Goal: Information Seeking & Learning: Learn about a topic

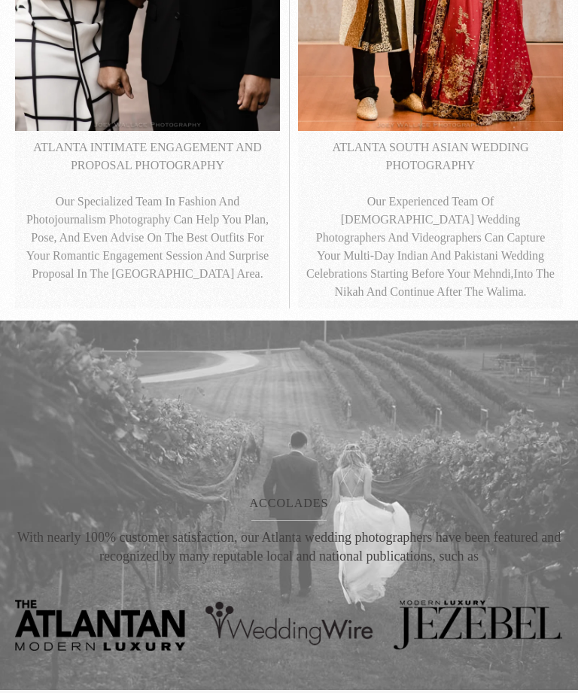
scroll to position [1349, 0]
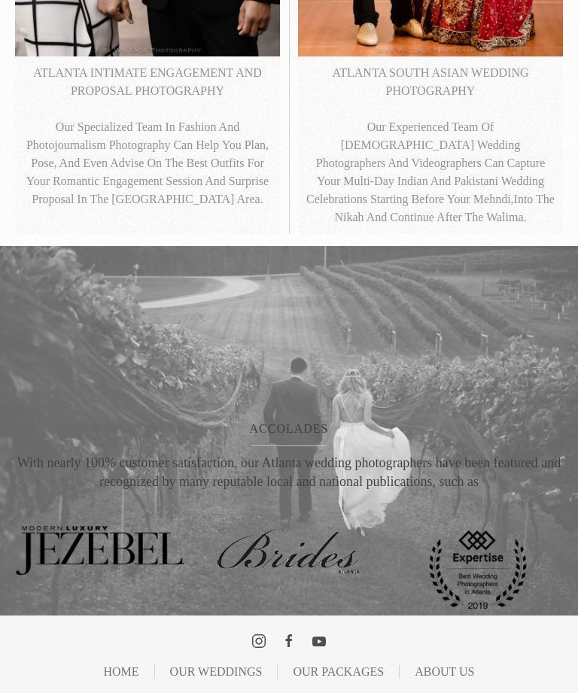
click at [232, 673] on link "Our Weddings" at bounding box center [216, 673] width 93 height 2
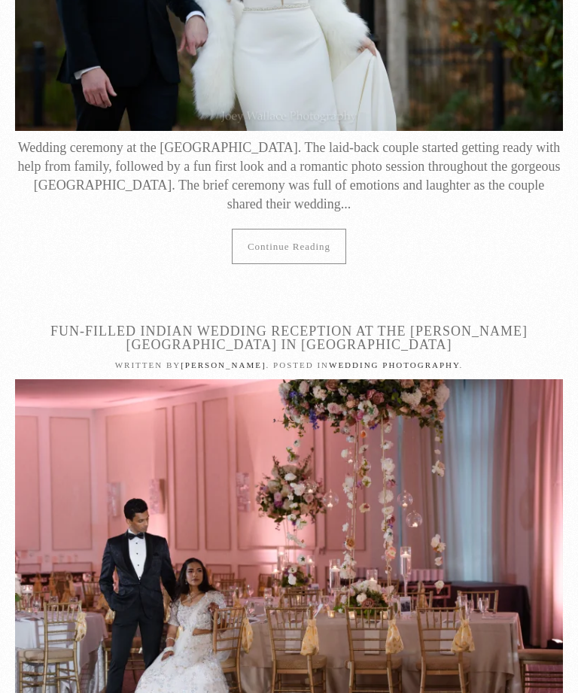
scroll to position [992, 0]
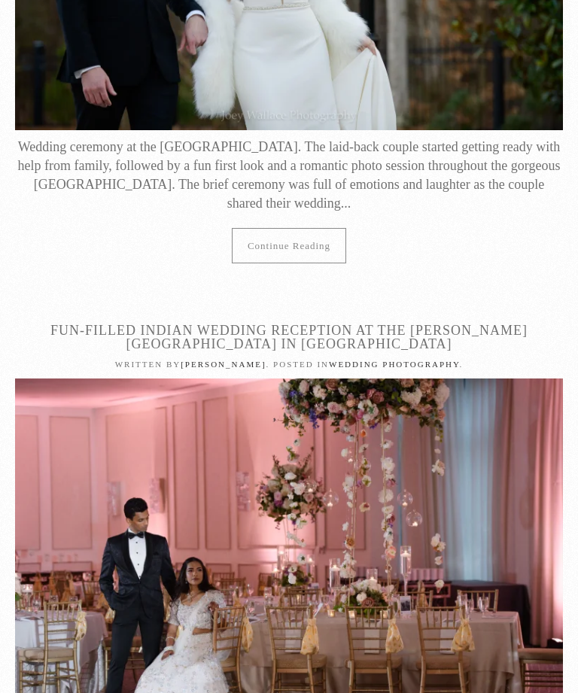
click at [288, 239] on link "Continue reading" at bounding box center [289, 246] width 114 height 35
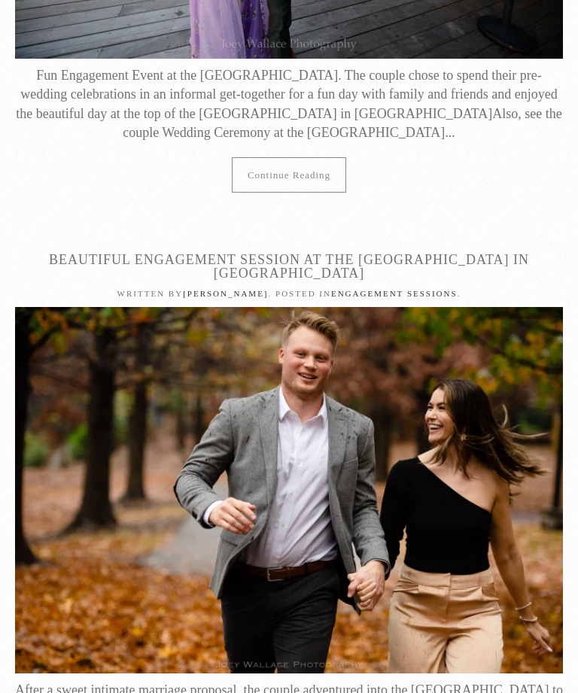
scroll to position [8990, 0]
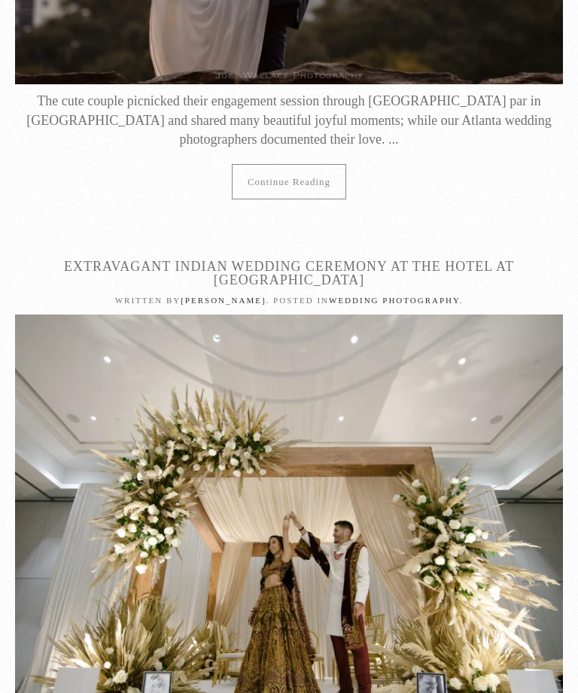
scroll to position [12638, 0]
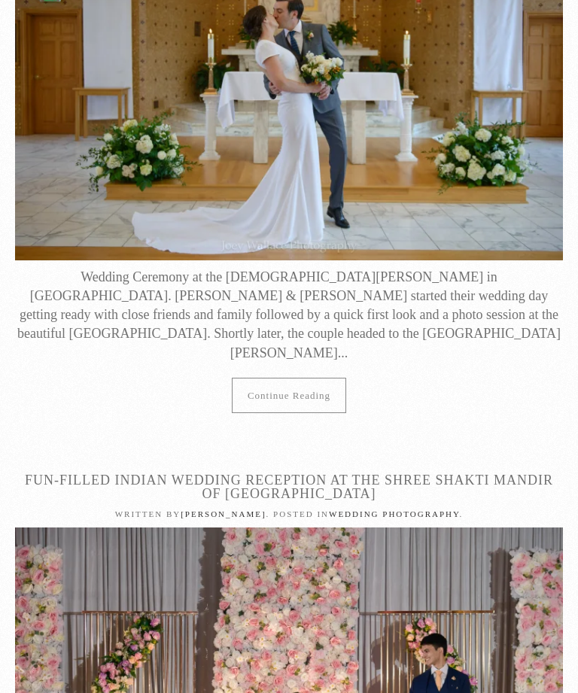
scroll to position [20020, 0]
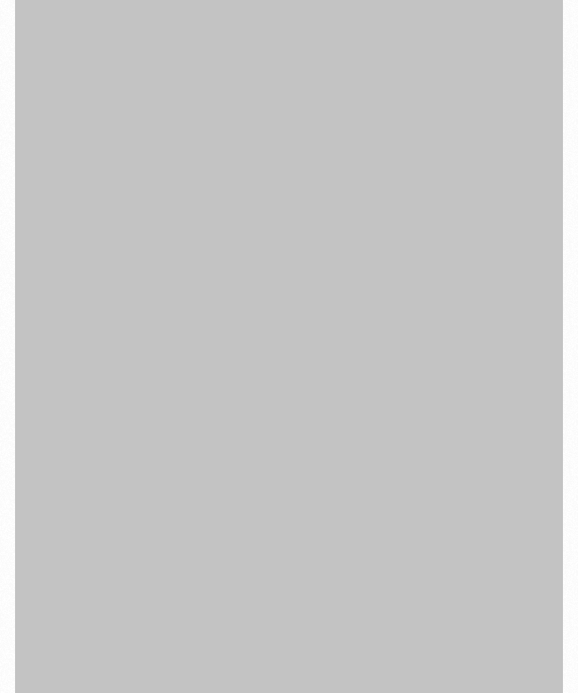
scroll to position [14936, 0]
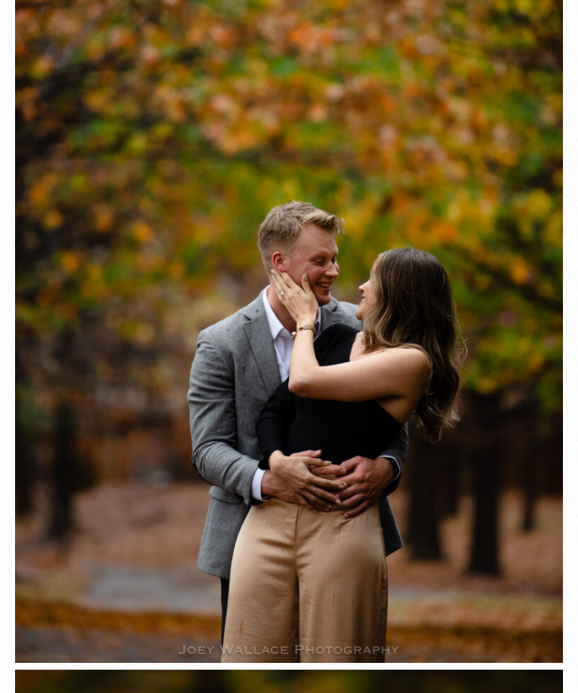
scroll to position [4360, 0]
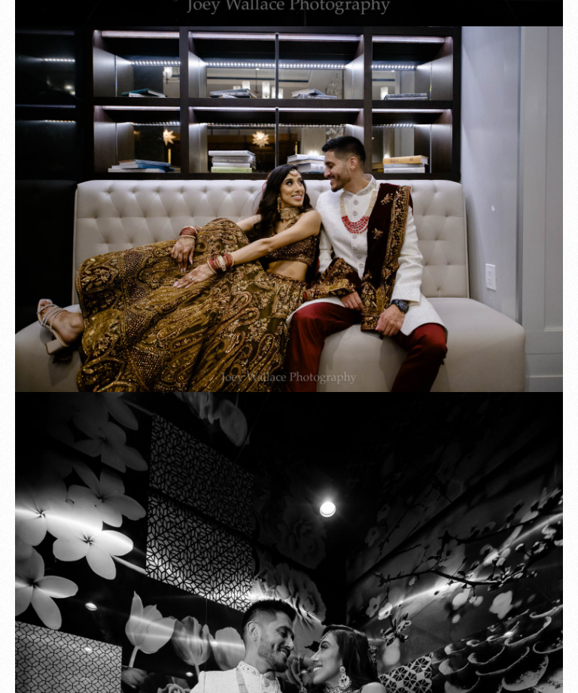
scroll to position [27791, 0]
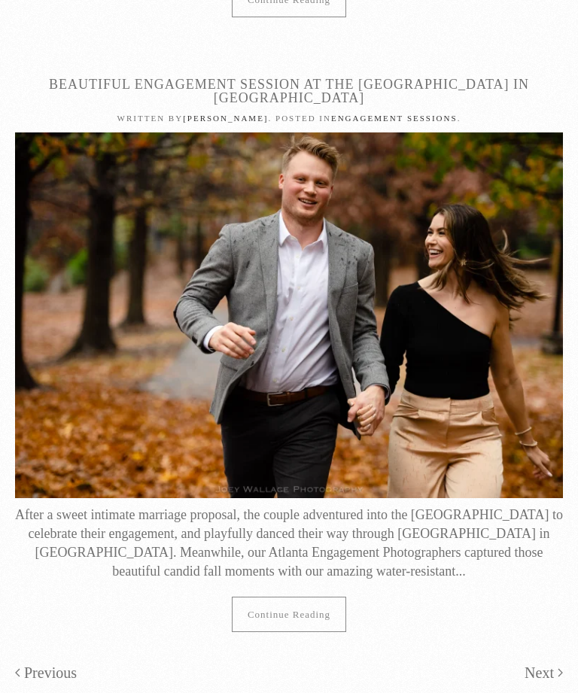
scroll to position [5506, 0]
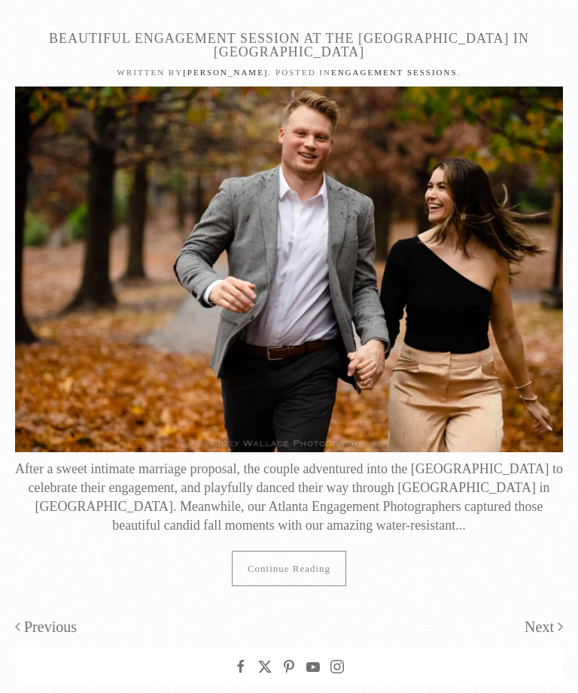
click at [553, 617] on link "Next" at bounding box center [544, 628] width 38 height 22
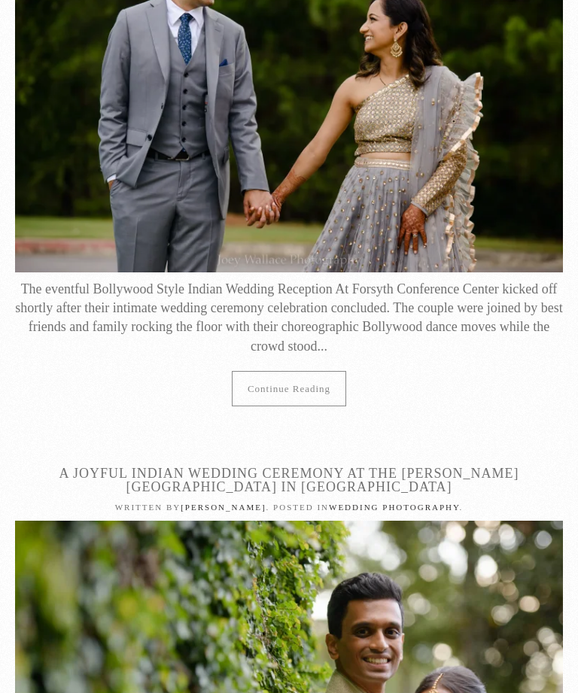
scroll to position [5156, 0]
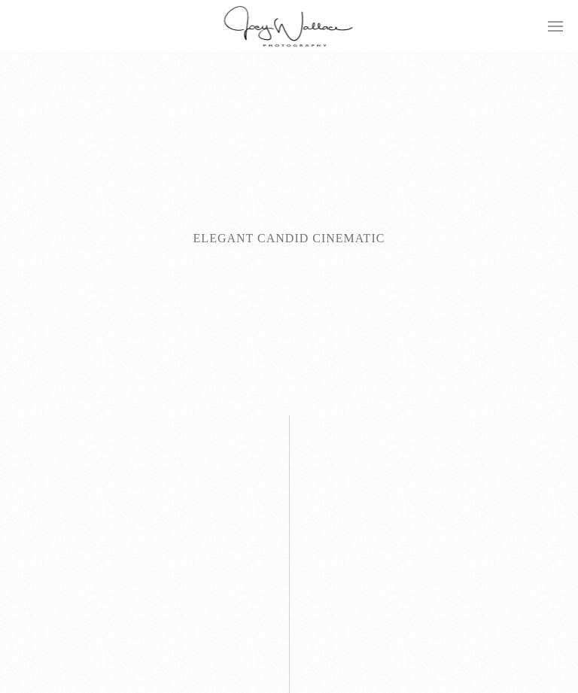
scroll to position [1397, 0]
